Goal: Task Accomplishment & Management: Complete application form

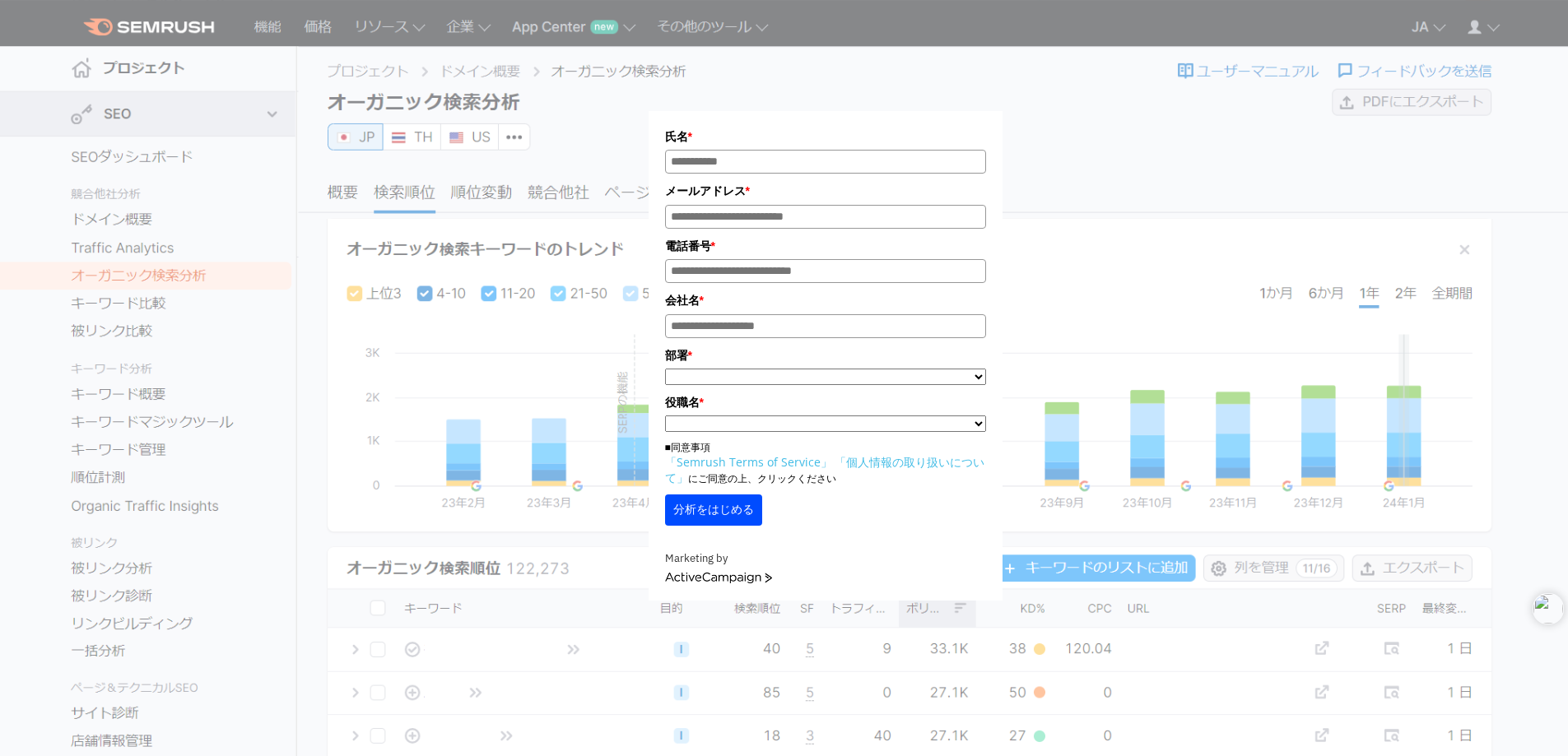
click at [823, 168] on input "氏名*" at bounding box center [825, 162] width 321 height 24
type input "*"
click at [1213, 202] on div "氏名 * メールアドレス * 電話番号 * 会社名 * *" at bounding box center [825, 311] width 823 height 580
